Goal: Task Accomplishment & Management: Use online tool/utility

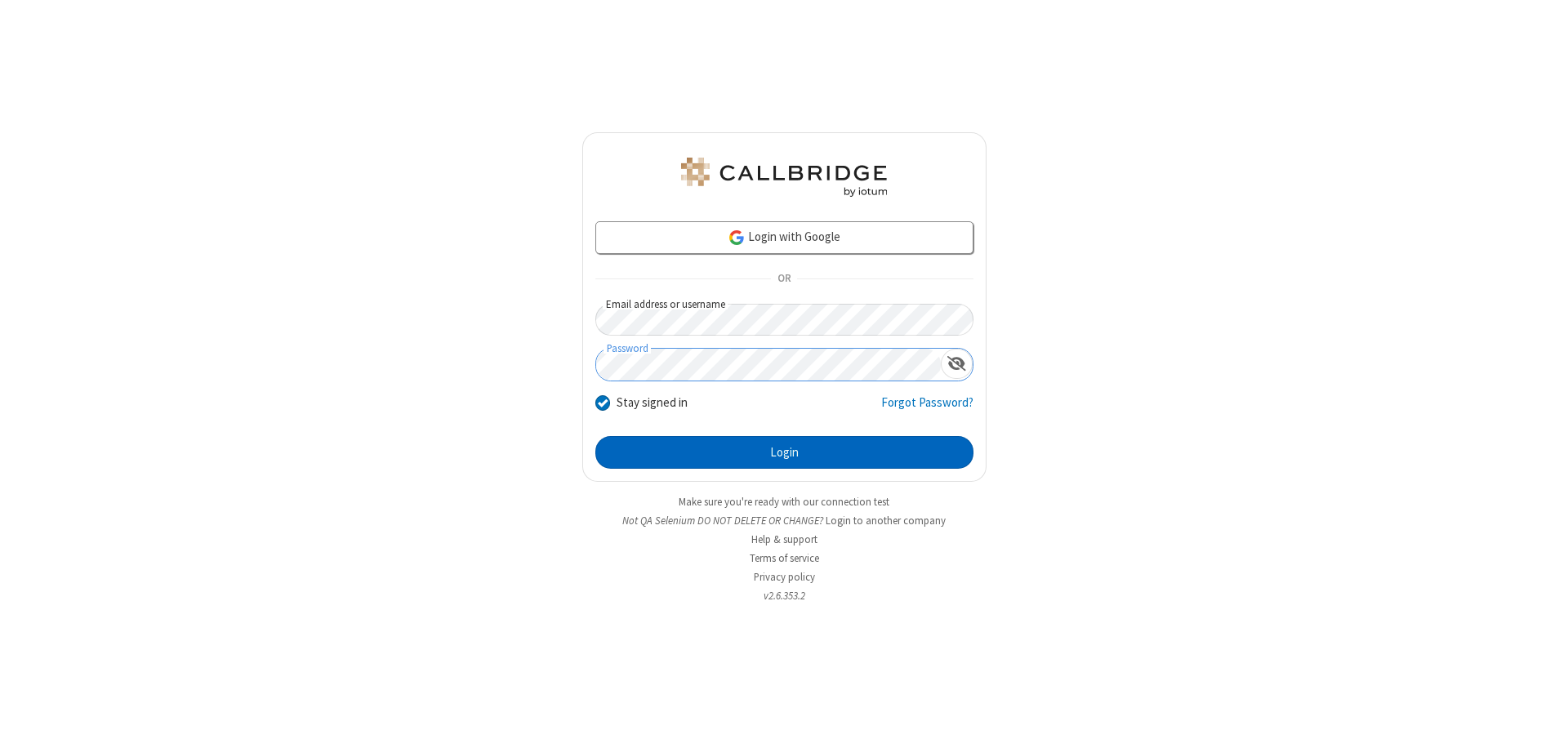
click at [784, 452] on button "Login" at bounding box center [784, 451] width 378 height 33
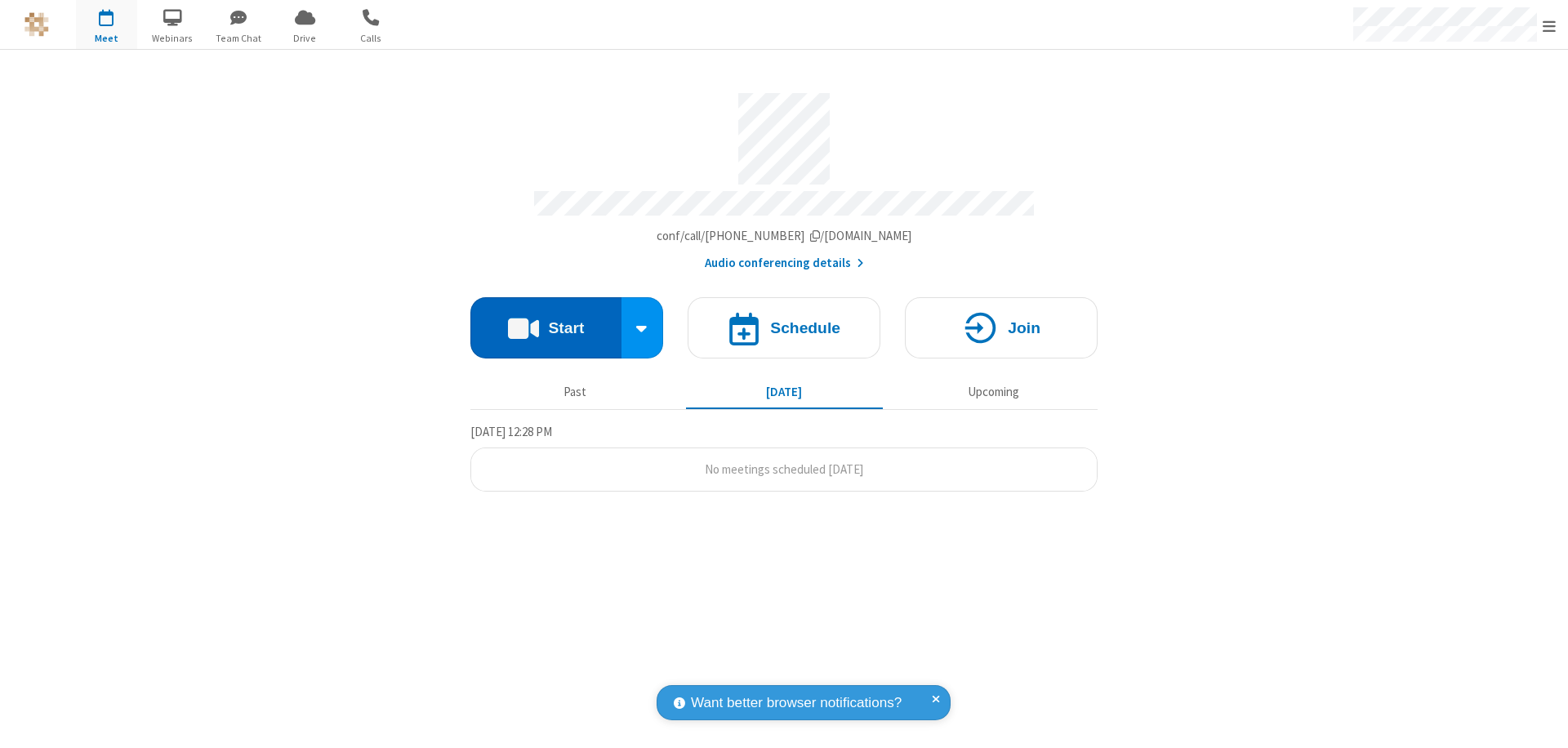
click at [546, 320] on button "Start" at bounding box center [546, 328] width 151 height 61
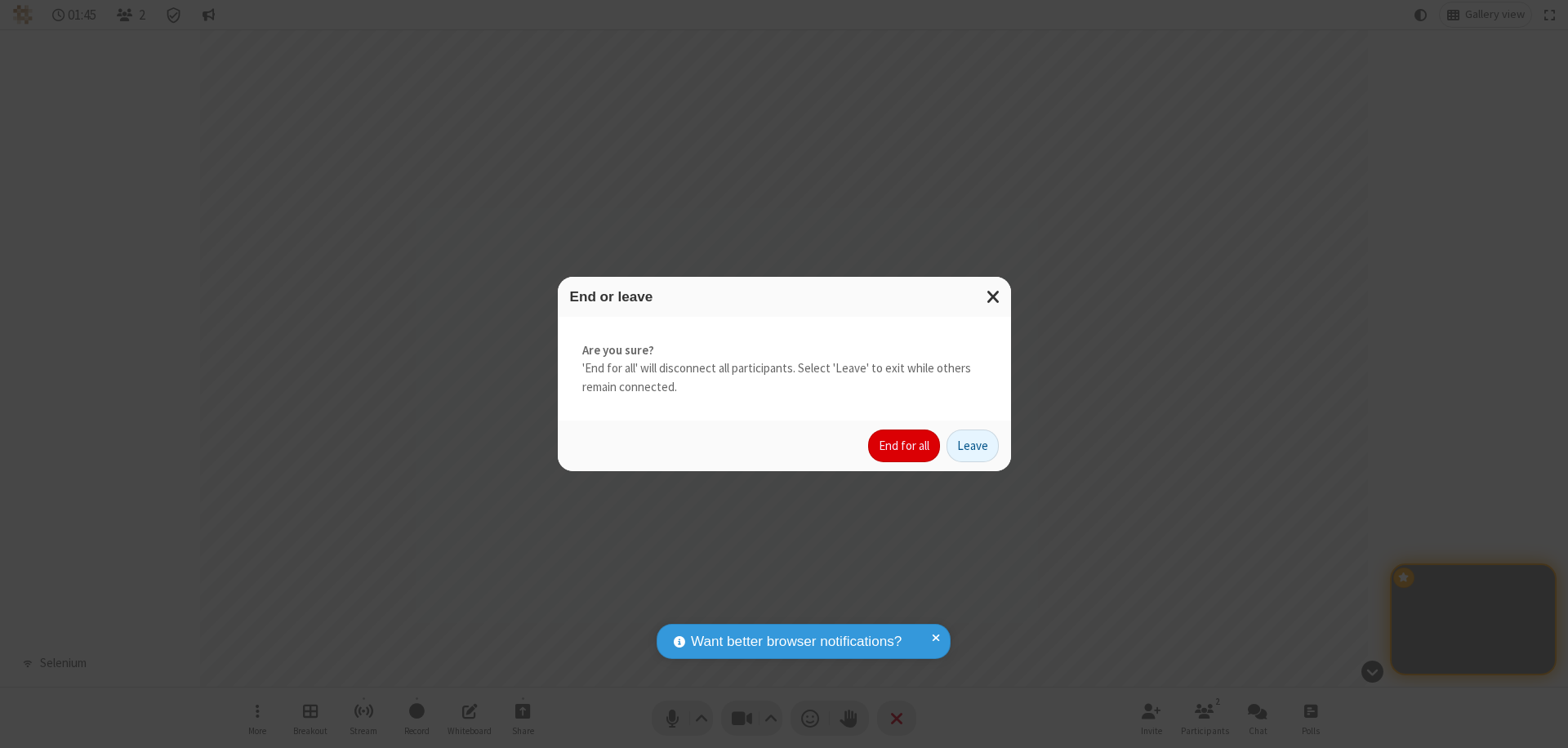
click at [905, 446] on button "End for all" at bounding box center [904, 446] width 72 height 33
